Goal: Transaction & Acquisition: Purchase product/service

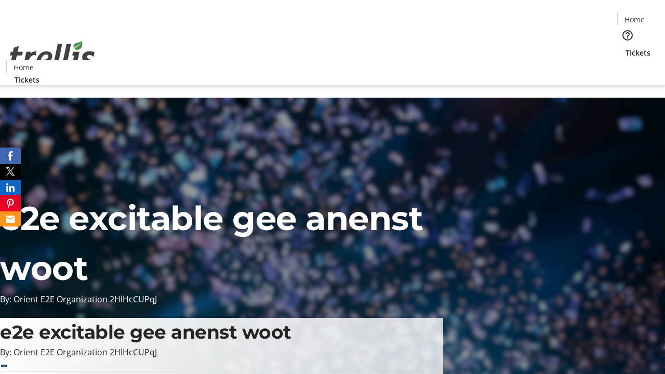
click at [626, 47] on span "Tickets" at bounding box center [638, 52] width 25 height 11
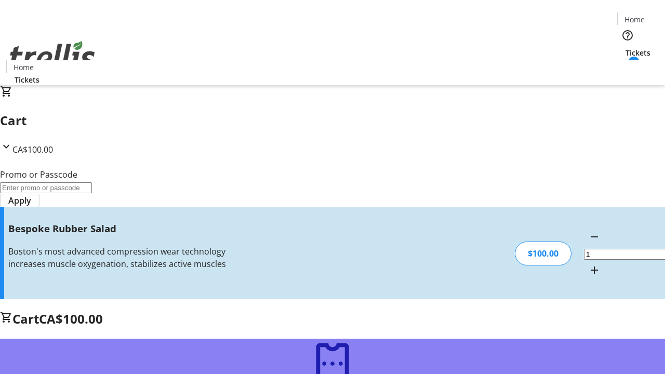
type input "FREE"
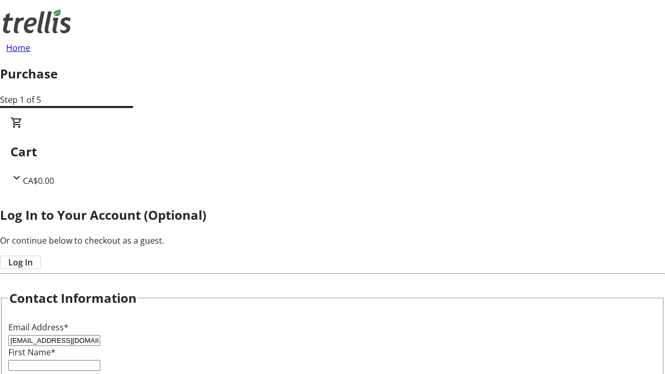
type input "[EMAIL_ADDRESS][DOMAIN_NAME]"
type input "[PERSON_NAME]"
